Goal: Task Accomplishment & Management: Manage account settings

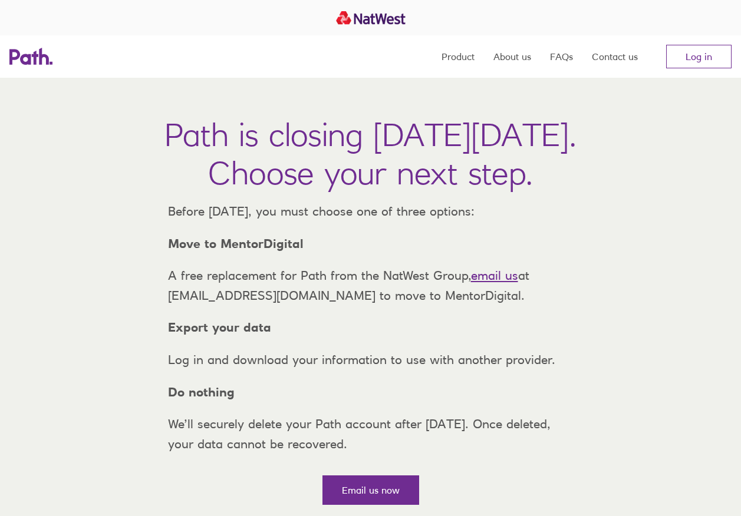
scroll to position [189, 0]
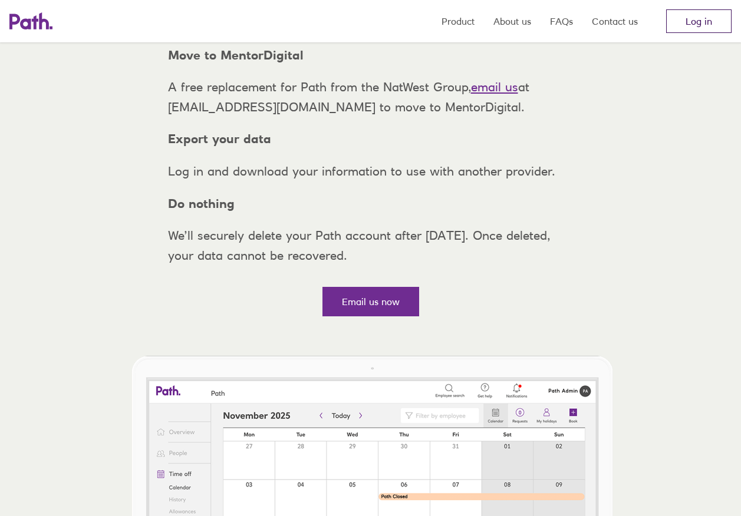
click at [704, 25] on link "Log in" at bounding box center [698, 21] width 65 height 24
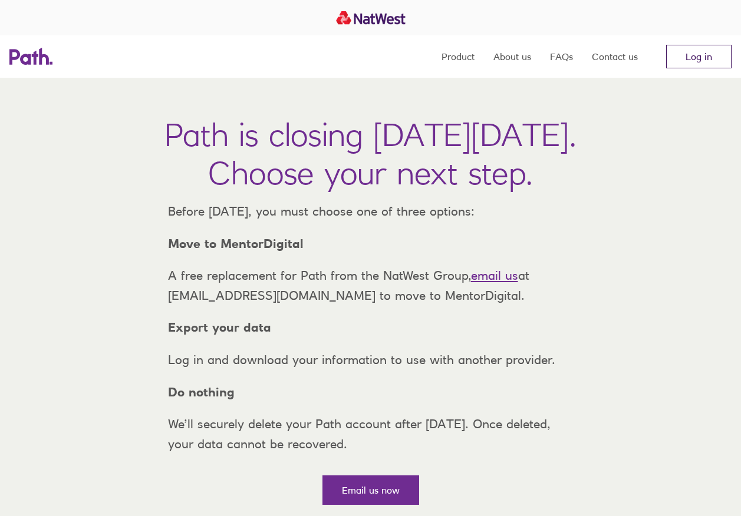
click at [701, 60] on link "Log in" at bounding box center [698, 57] width 65 height 24
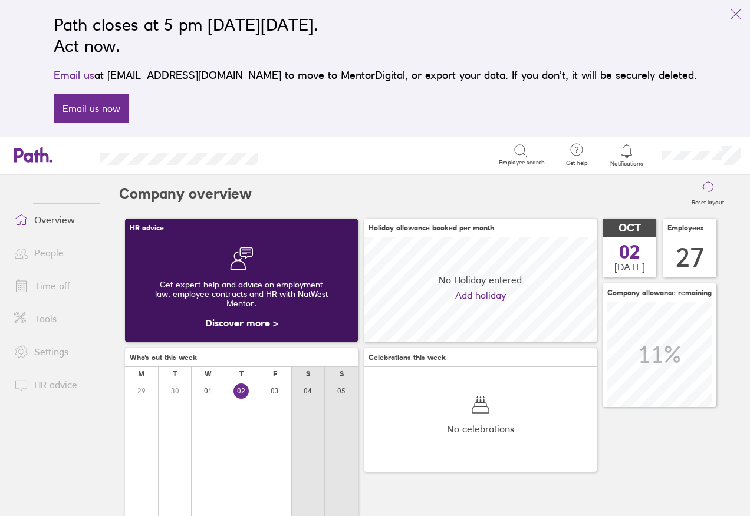
scroll to position [105, 233]
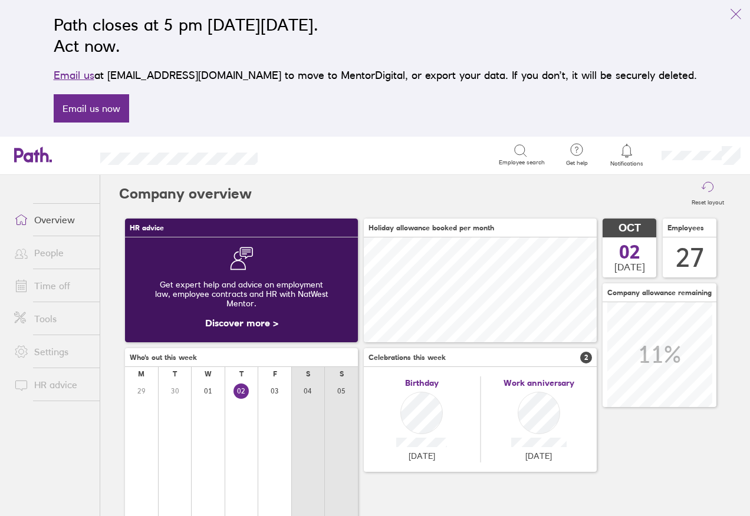
click at [48, 252] on link "People" at bounding box center [52, 253] width 95 height 24
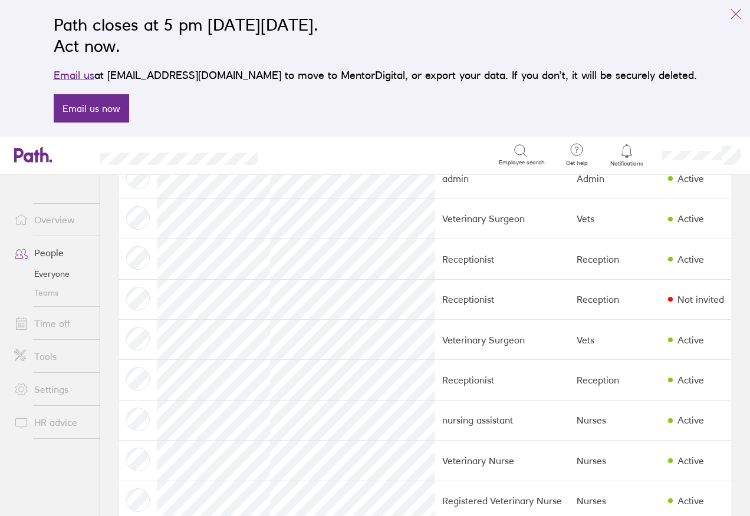
scroll to position [832, 0]
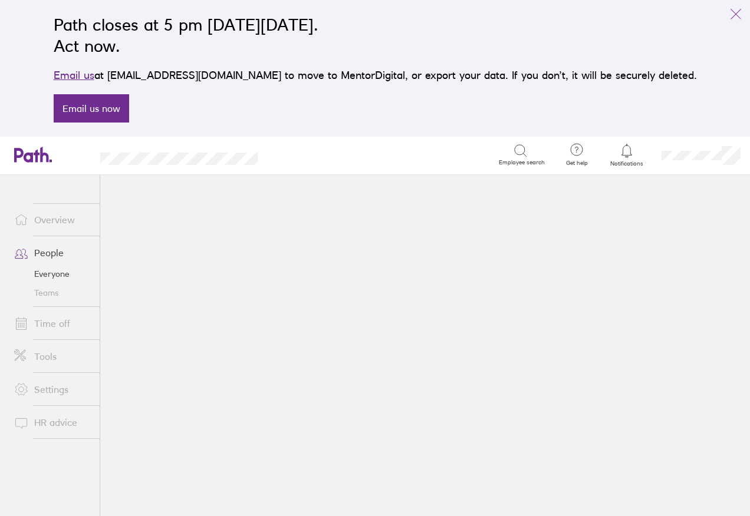
click at [52, 255] on link "People" at bounding box center [52, 253] width 95 height 24
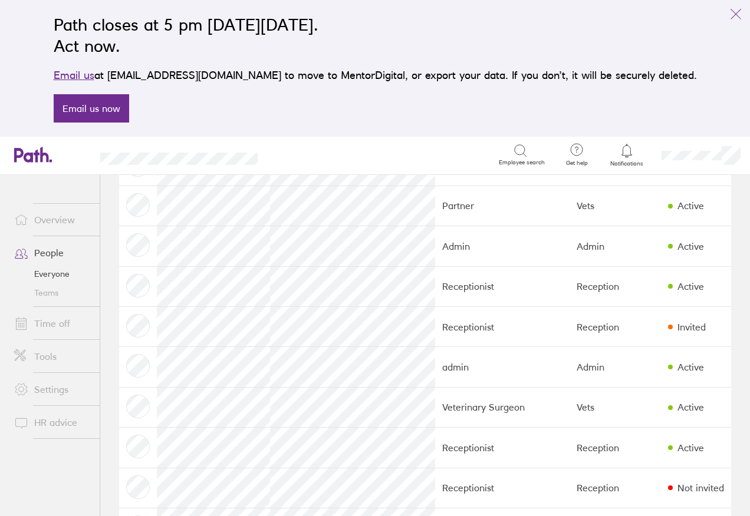
scroll to position [832, 0]
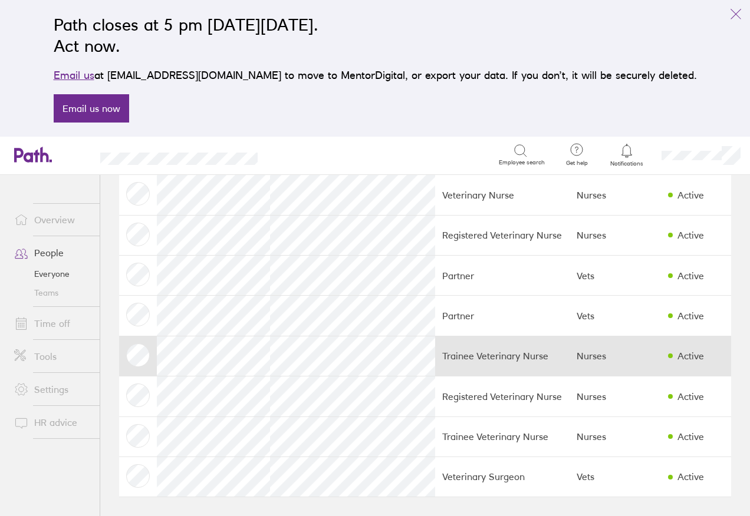
click at [136, 351] on td at bounding box center [138, 356] width 38 height 40
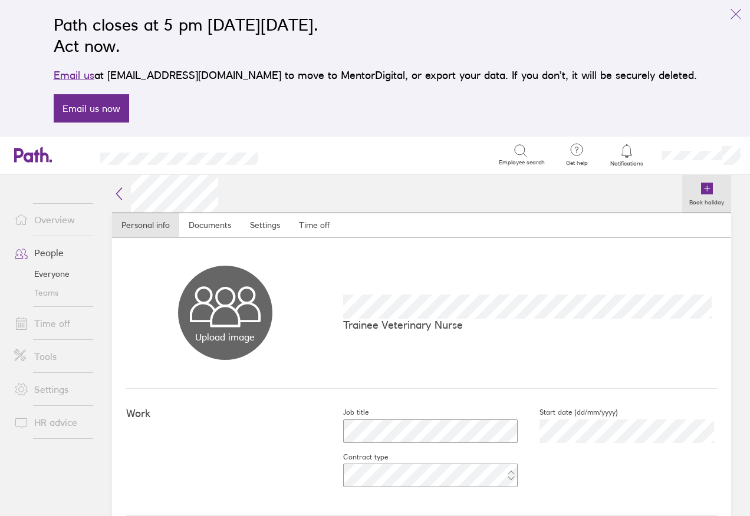
click at [701, 193] on icon at bounding box center [707, 189] width 12 height 12
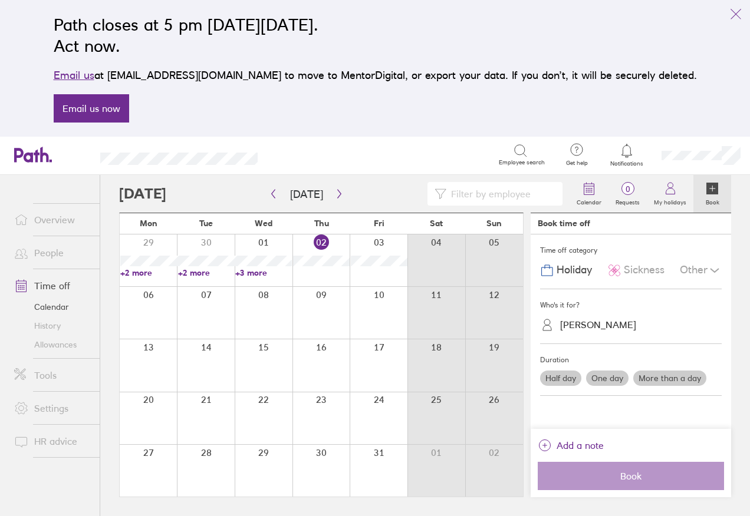
click at [688, 379] on label "More than a day" at bounding box center [669, 378] width 73 height 15
click at [0, 0] on input "More than a day" at bounding box center [0, 0] width 0 height 0
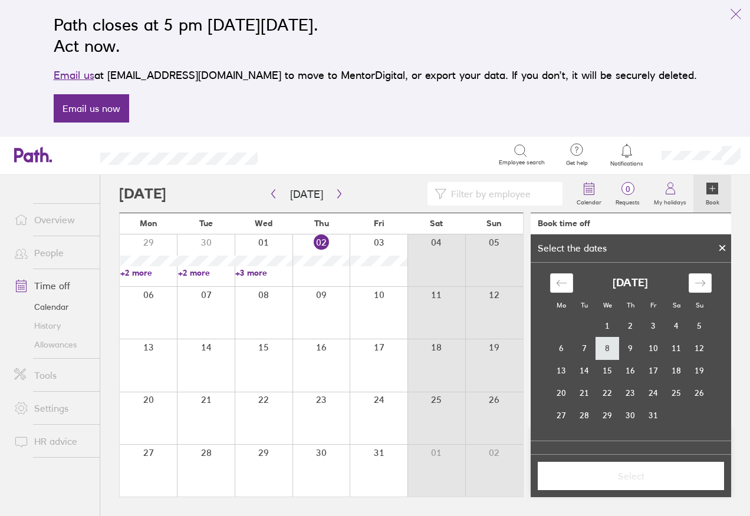
click at [605, 347] on td "8" at bounding box center [607, 348] width 23 height 22
click at [627, 348] on td "9" at bounding box center [630, 348] width 23 height 22
click at [650, 487] on button "Select" at bounding box center [631, 476] width 186 height 28
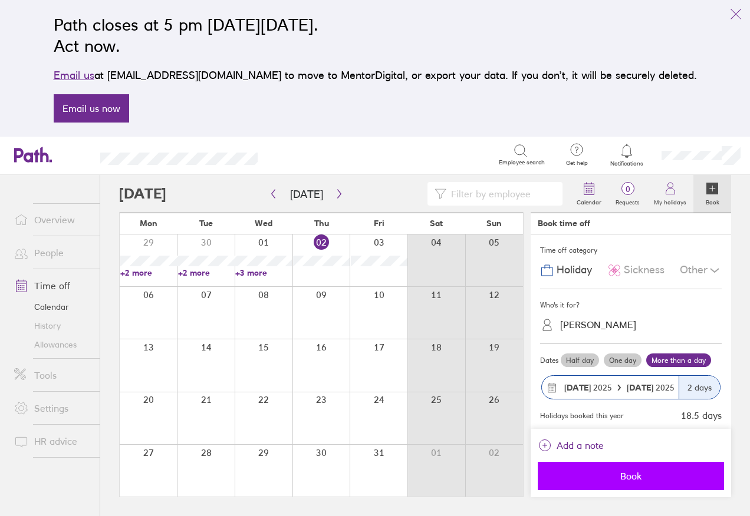
click at [645, 475] on span "Book" at bounding box center [631, 476] width 170 height 11
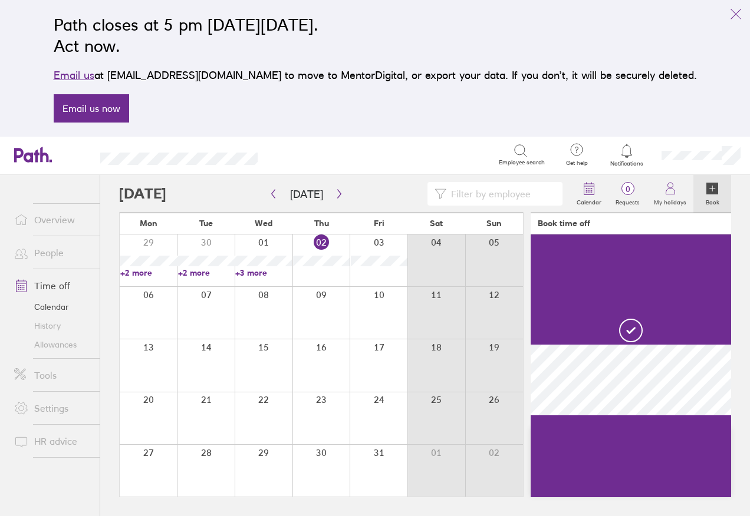
click at [49, 307] on link "Calendar" at bounding box center [52, 307] width 95 height 19
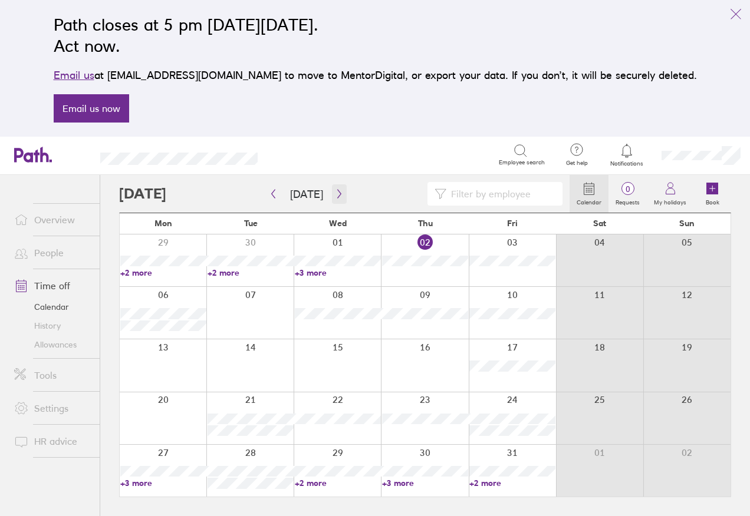
click at [341, 198] on button "button" at bounding box center [339, 193] width 15 height 19
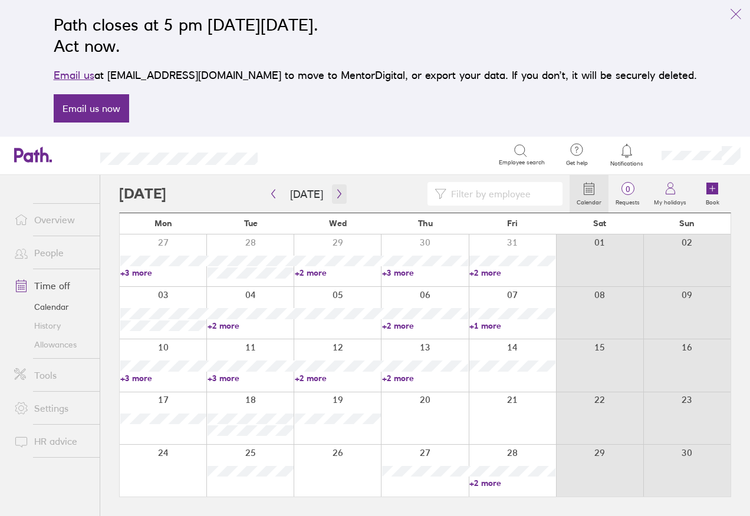
click at [337, 192] on icon "button" at bounding box center [339, 194] width 4 height 9
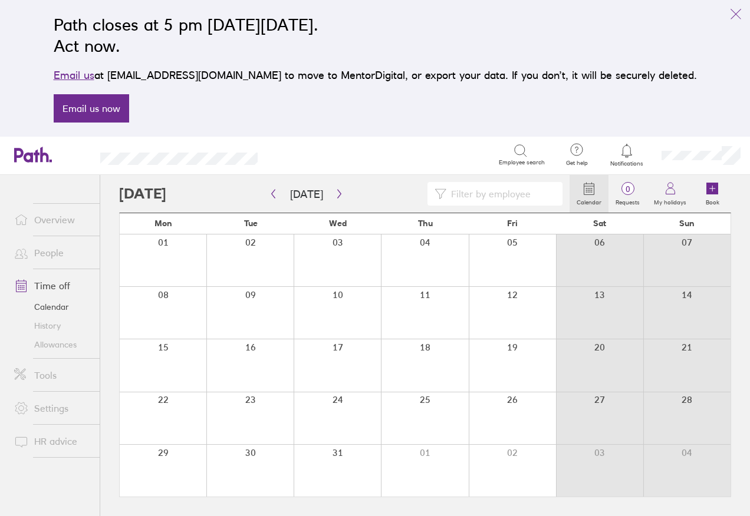
click at [35, 304] on link "Calendar" at bounding box center [52, 307] width 95 height 19
click at [535, 192] on input at bounding box center [500, 194] width 109 height 22
click at [399, 116] on div "Path closes at 5 pm [DATE][DATE]. Act now. Email us at [EMAIL_ADDRESS][DOMAIN_N…" at bounding box center [375, 68] width 662 height 123
click at [301, 349] on div at bounding box center [337, 366] width 87 height 52
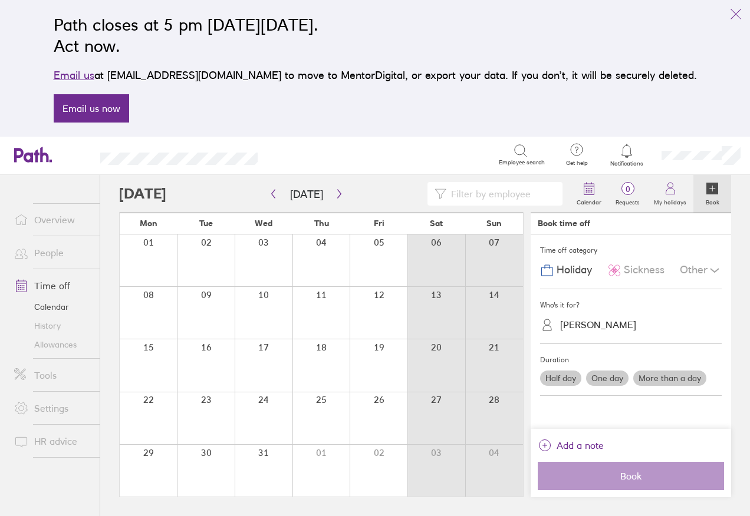
click at [200, 319] on div at bounding box center [206, 313] width 58 height 52
click at [213, 281] on div at bounding box center [206, 261] width 58 height 52
click at [344, 280] on div at bounding box center [321, 261] width 58 height 52
click at [54, 289] on link "Time off" at bounding box center [52, 286] width 95 height 24
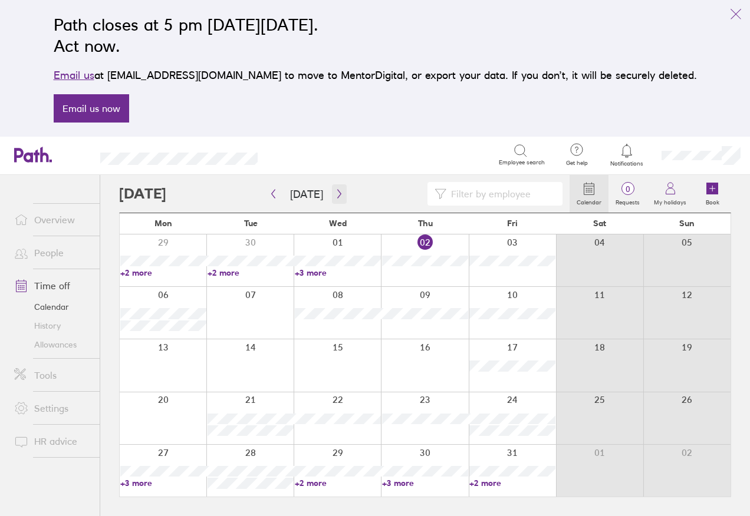
click at [340, 195] on icon "button" at bounding box center [339, 193] width 9 height 9
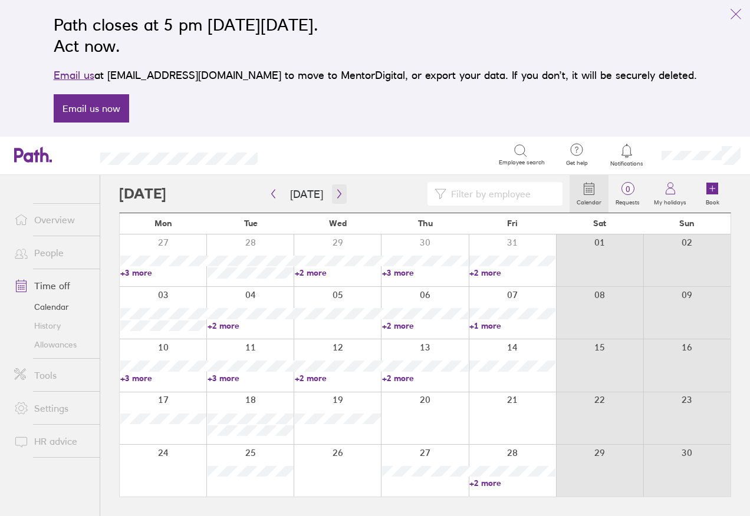
click at [339, 195] on icon "button" at bounding box center [339, 193] width 9 height 9
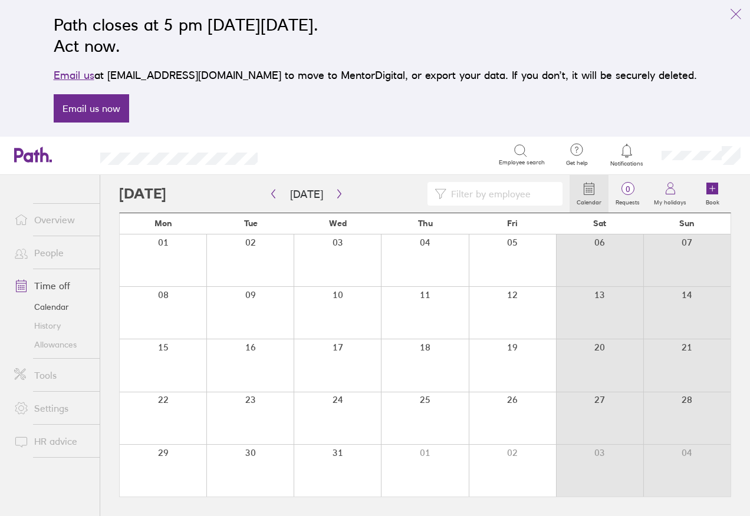
click at [576, 190] on link "Calendar" at bounding box center [588, 194] width 39 height 38
click at [589, 186] on icon at bounding box center [589, 189] width 14 height 14
click at [63, 307] on link "Calendar" at bounding box center [52, 307] width 95 height 19
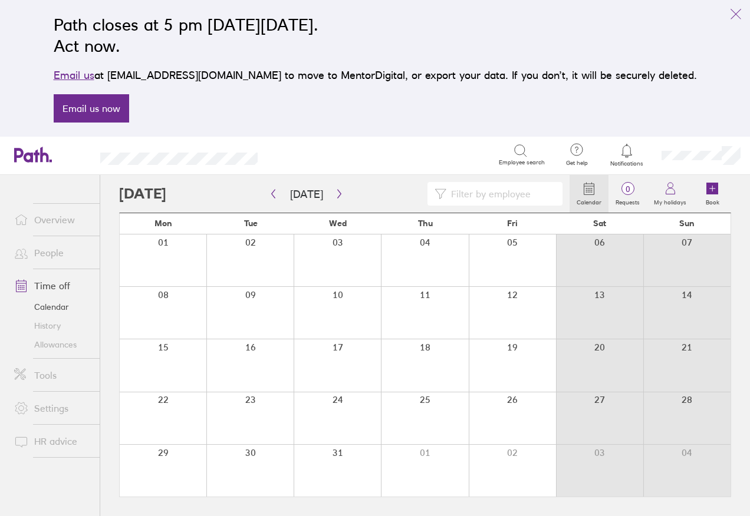
click at [465, 197] on input at bounding box center [500, 194] width 109 height 22
click at [60, 305] on link "Calendar" at bounding box center [52, 307] width 95 height 19
click at [270, 194] on icon "button" at bounding box center [273, 193] width 9 height 9
